Goal: Transaction & Acquisition: Book appointment/travel/reservation

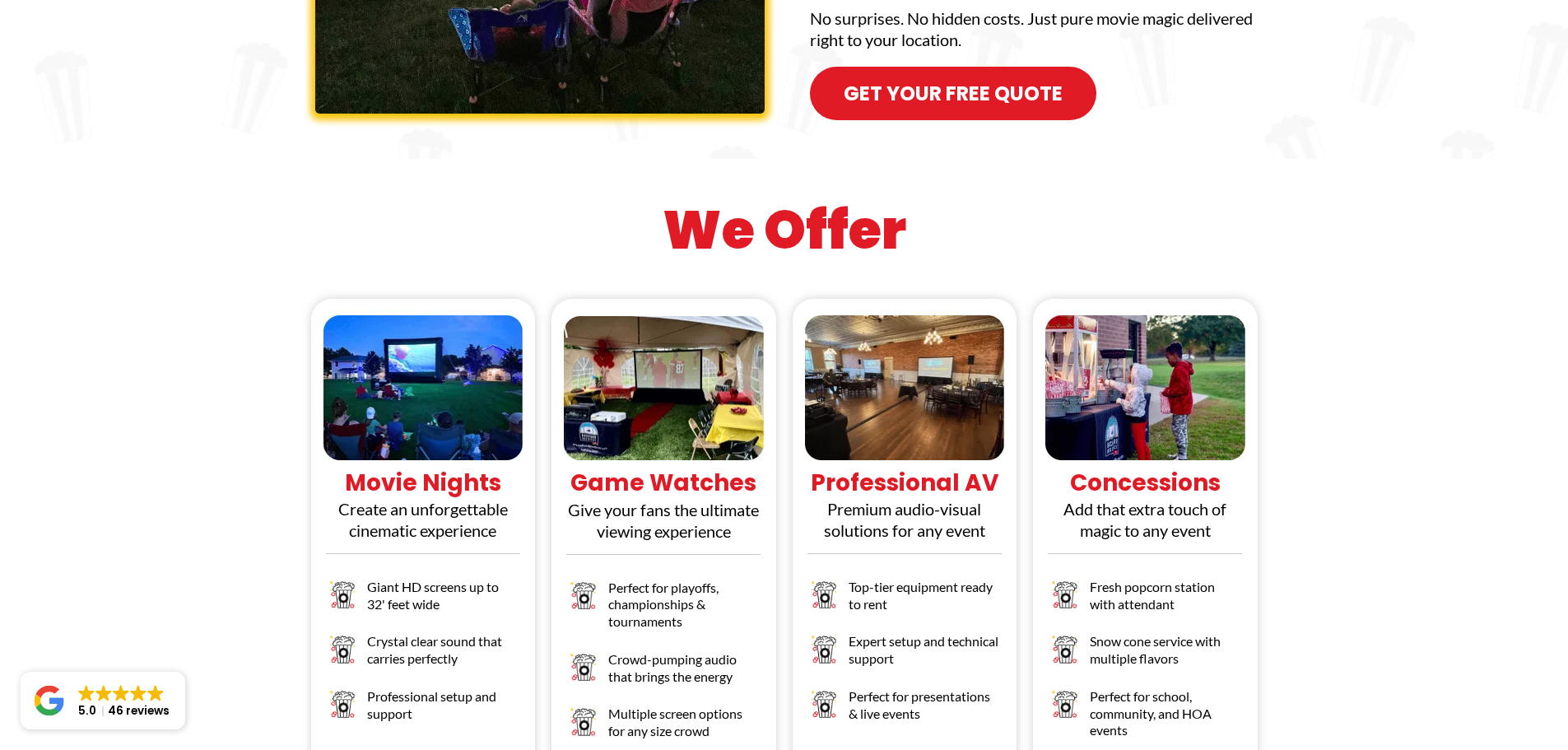
scroll to position [1399, 0]
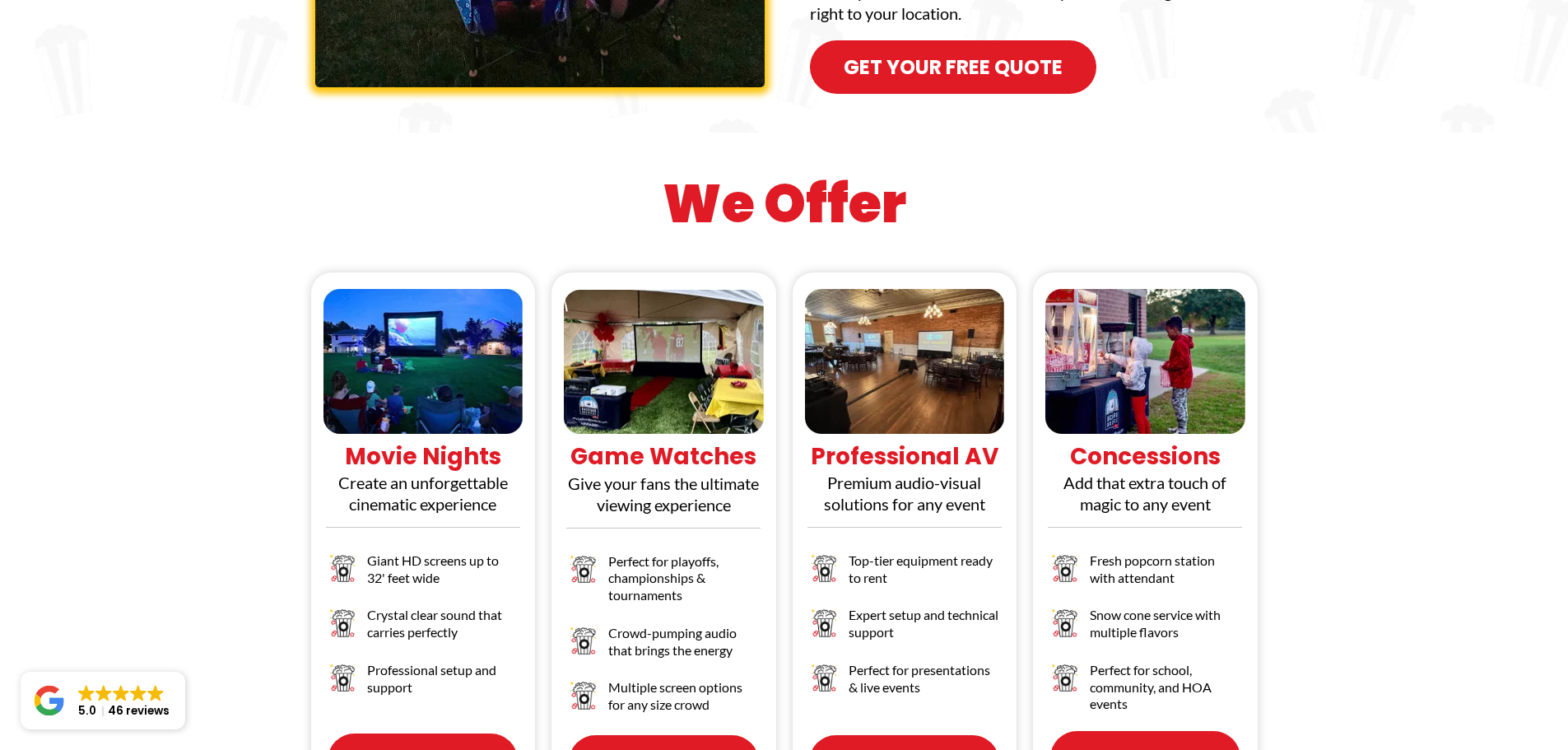
click at [700, 734] on link "Learn More" at bounding box center [663, 761] width 191 height 54
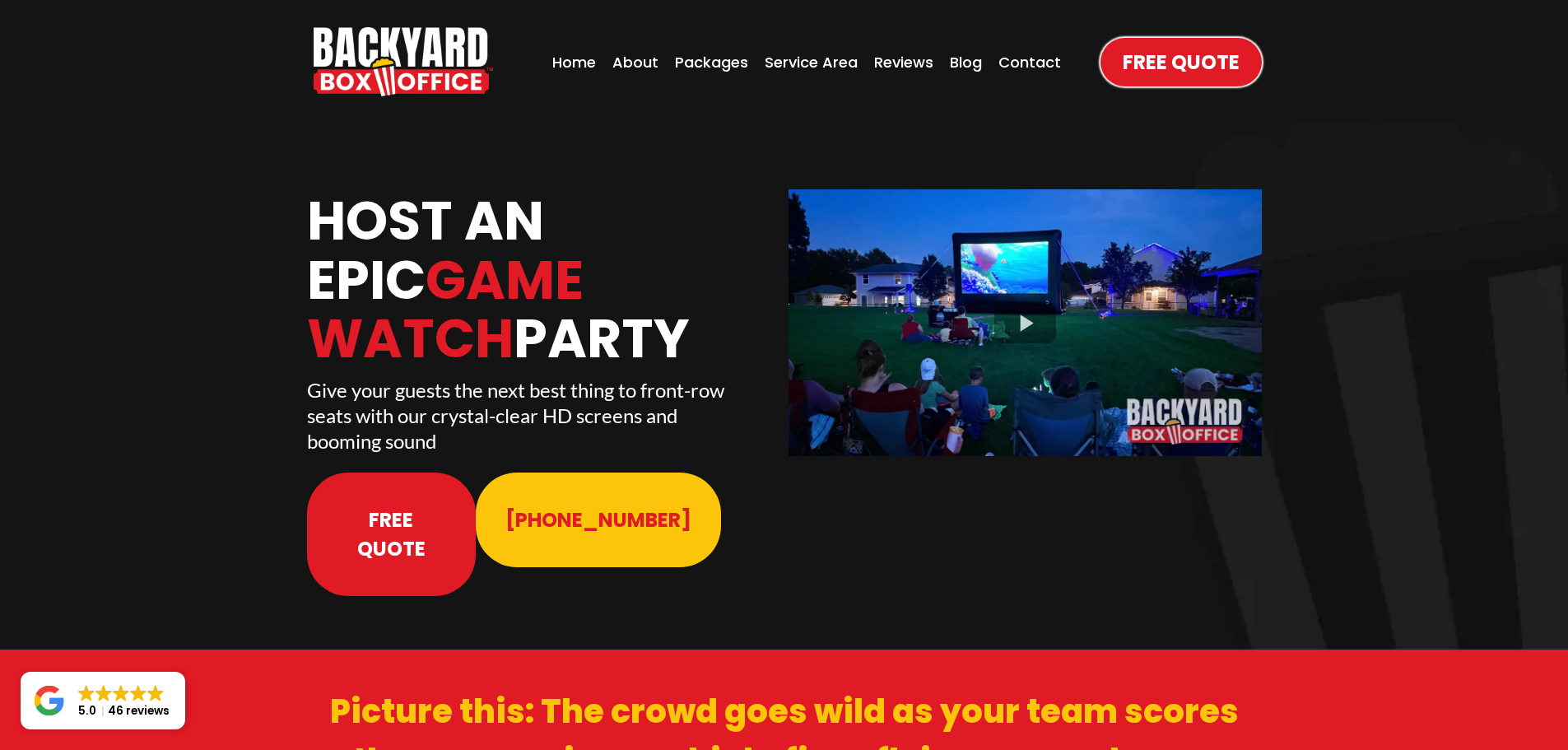
click at [406, 506] on span "Free Quote" at bounding box center [392, 533] width 110 height 58
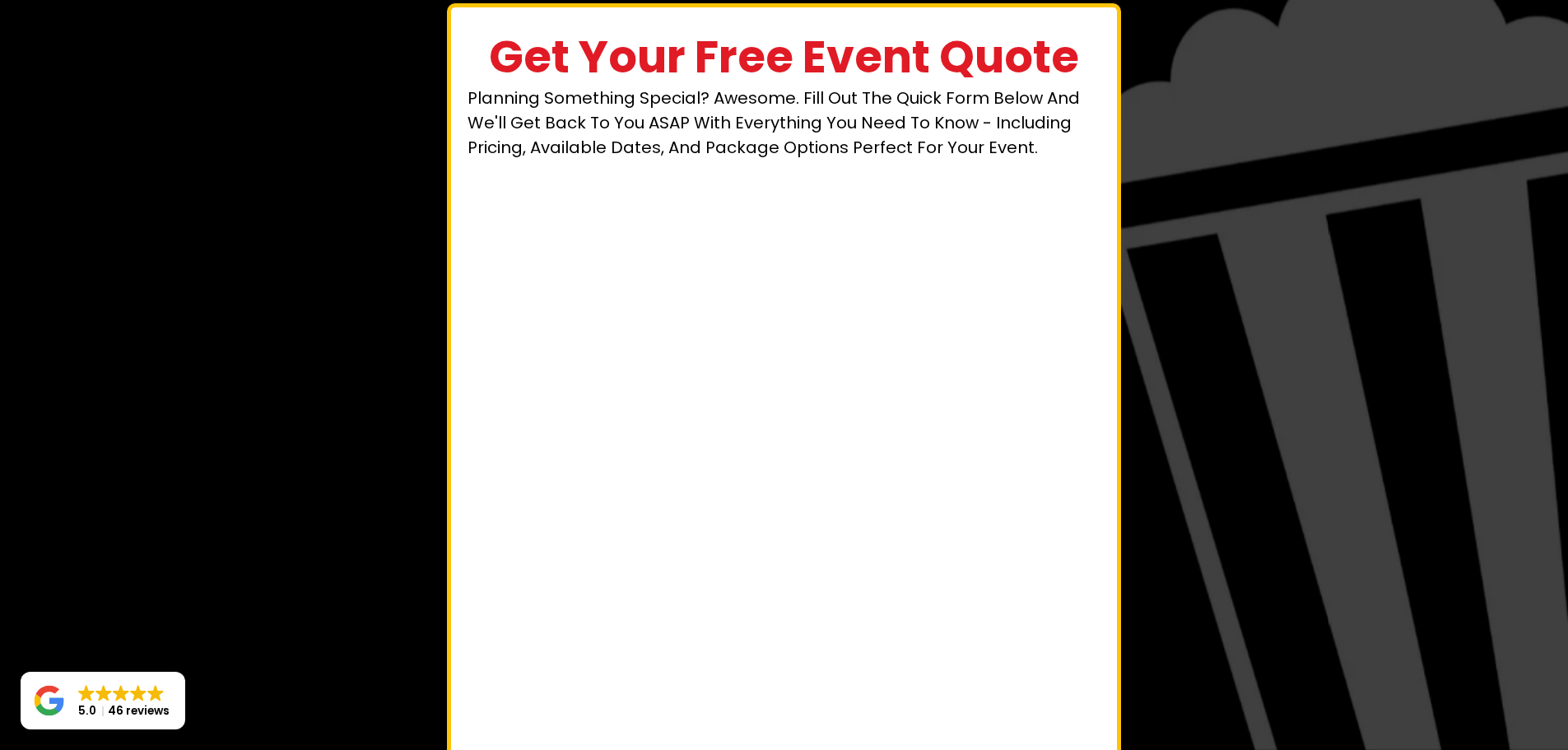
scroll to position [76, 0]
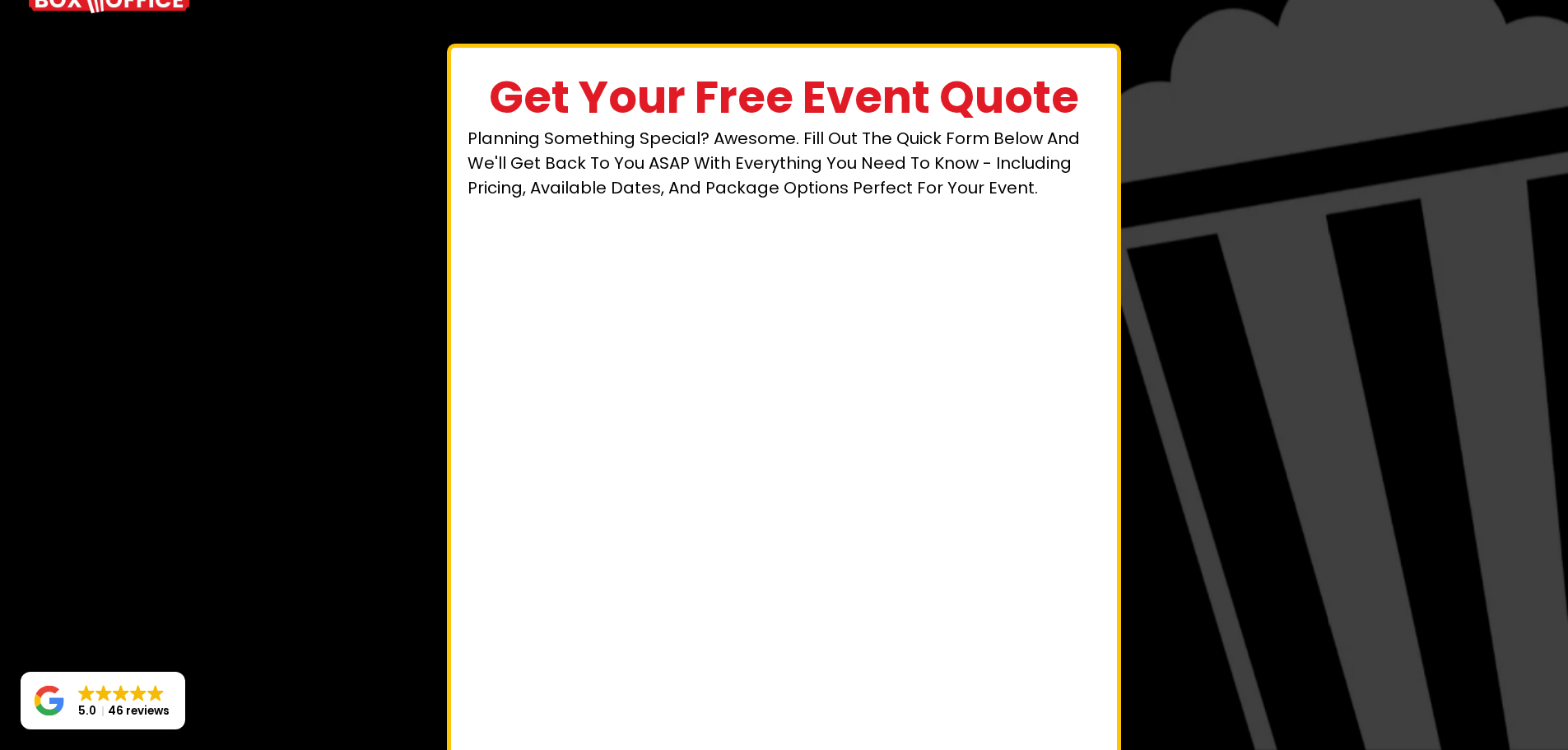
click at [325, 374] on div "Get Your Free Event Quote Planning something special? Awesome. Fill out the qui…" at bounding box center [784, 448] width 963 height 810
